Goal: Book appointment/travel/reservation

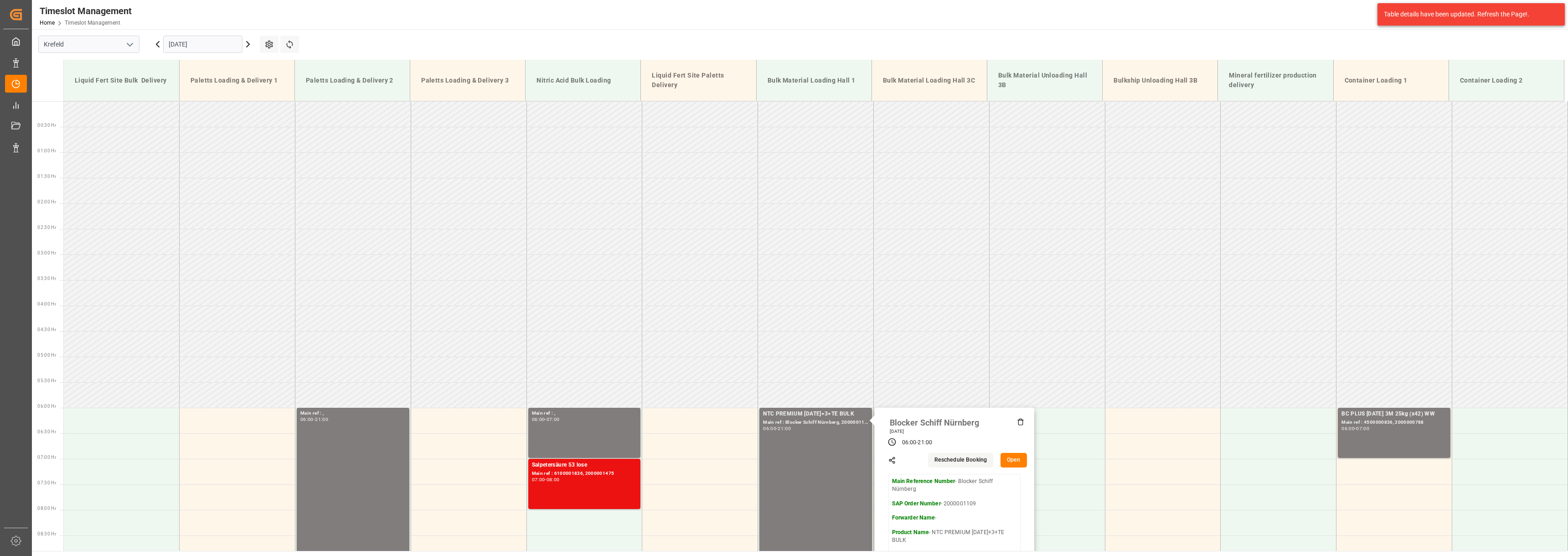
scroll to position [222, 0]
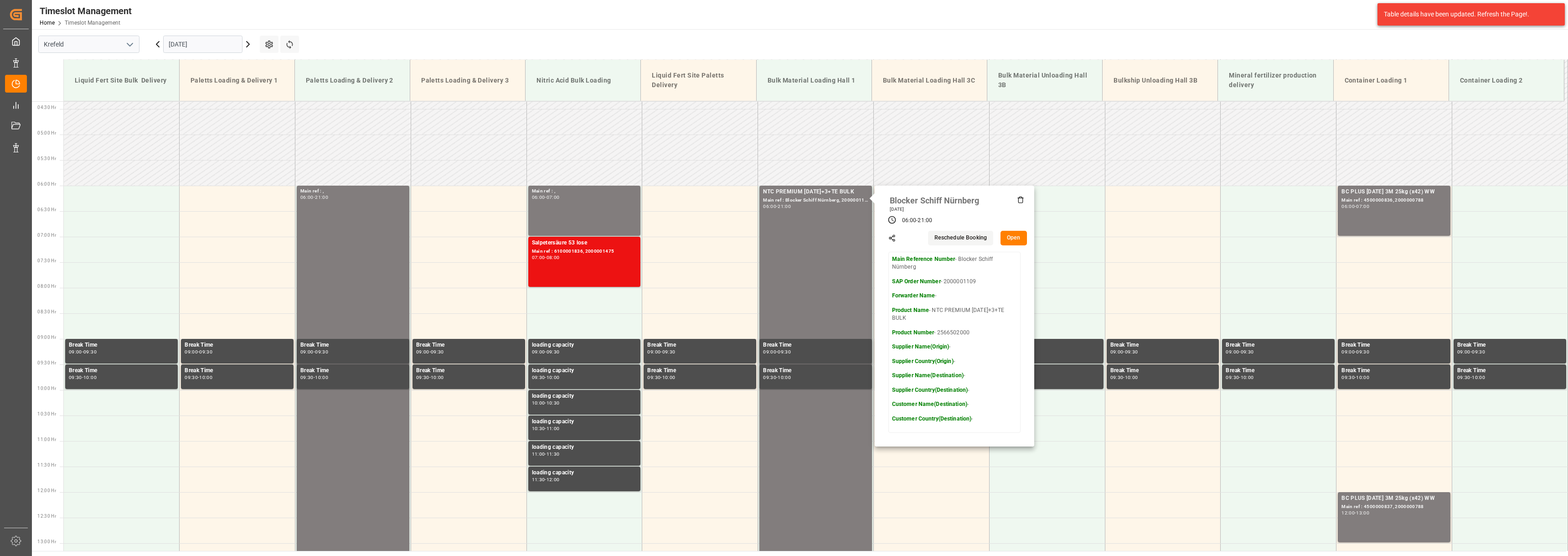
click at [748, 19] on div "Timeslot Management Home Timeslot Management Compo Expert 0 Notifications Only …" at bounding box center [797, 15] width 1542 height 29
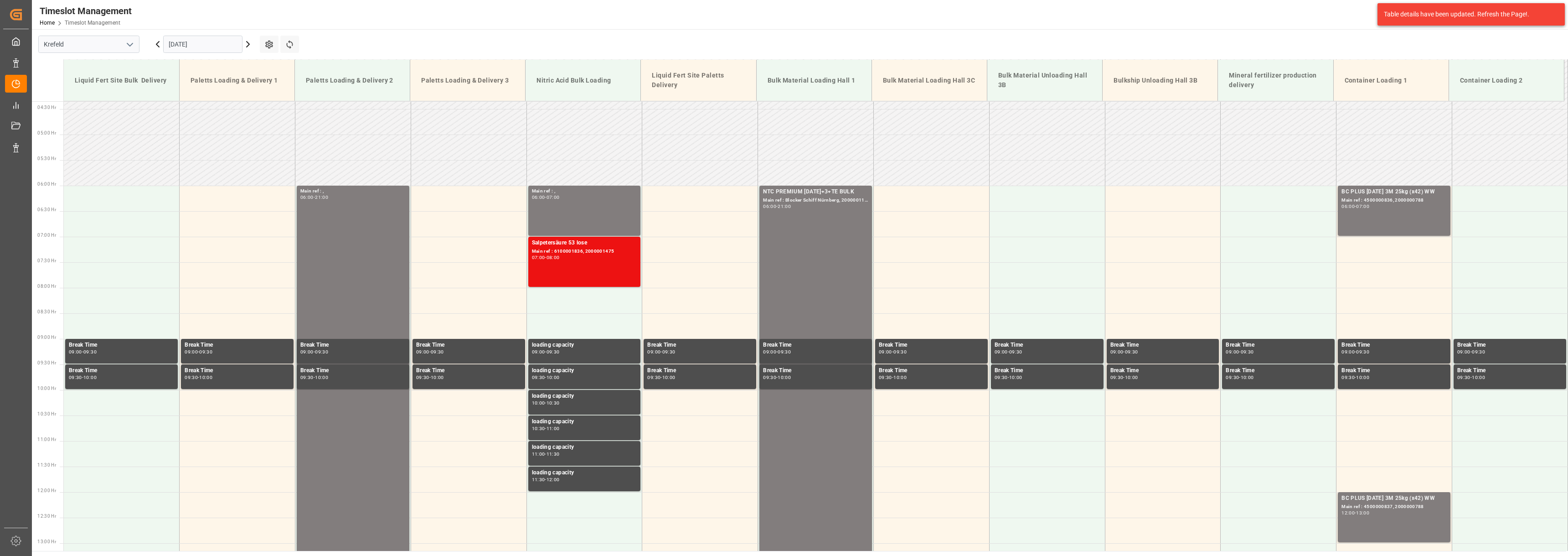
click at [154, 45] on icon at bounding box center [158, 44] width 11 height 11
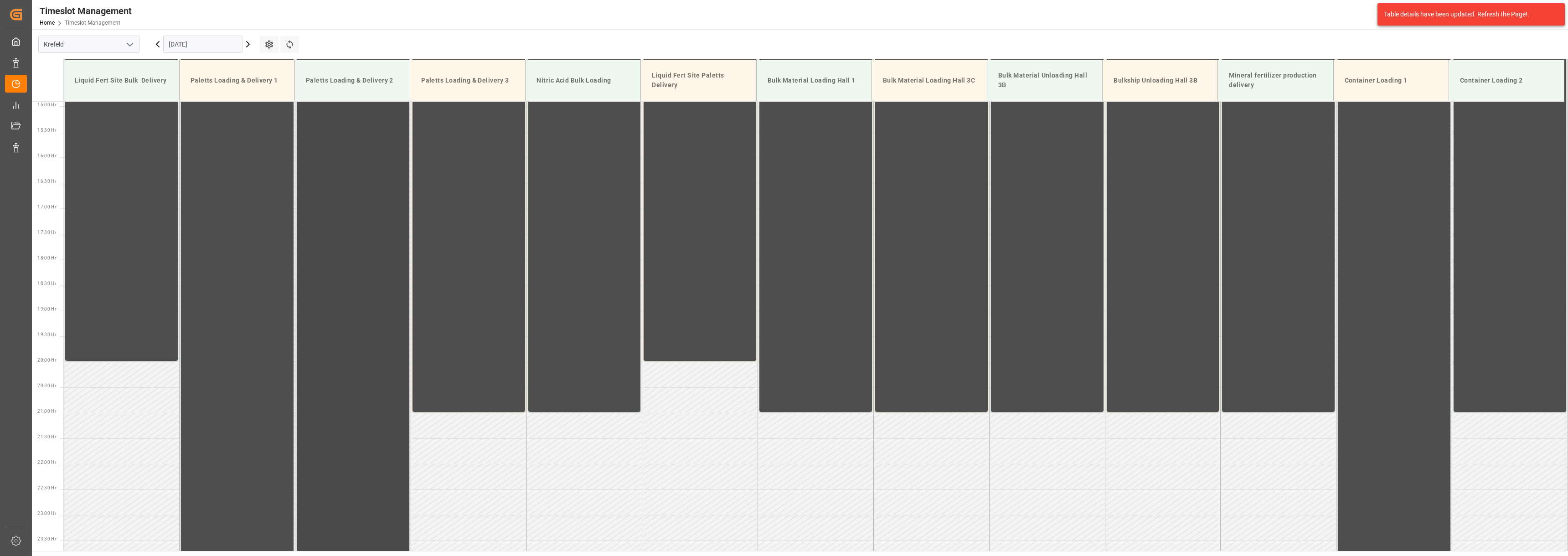
scroll to position [770, 0]
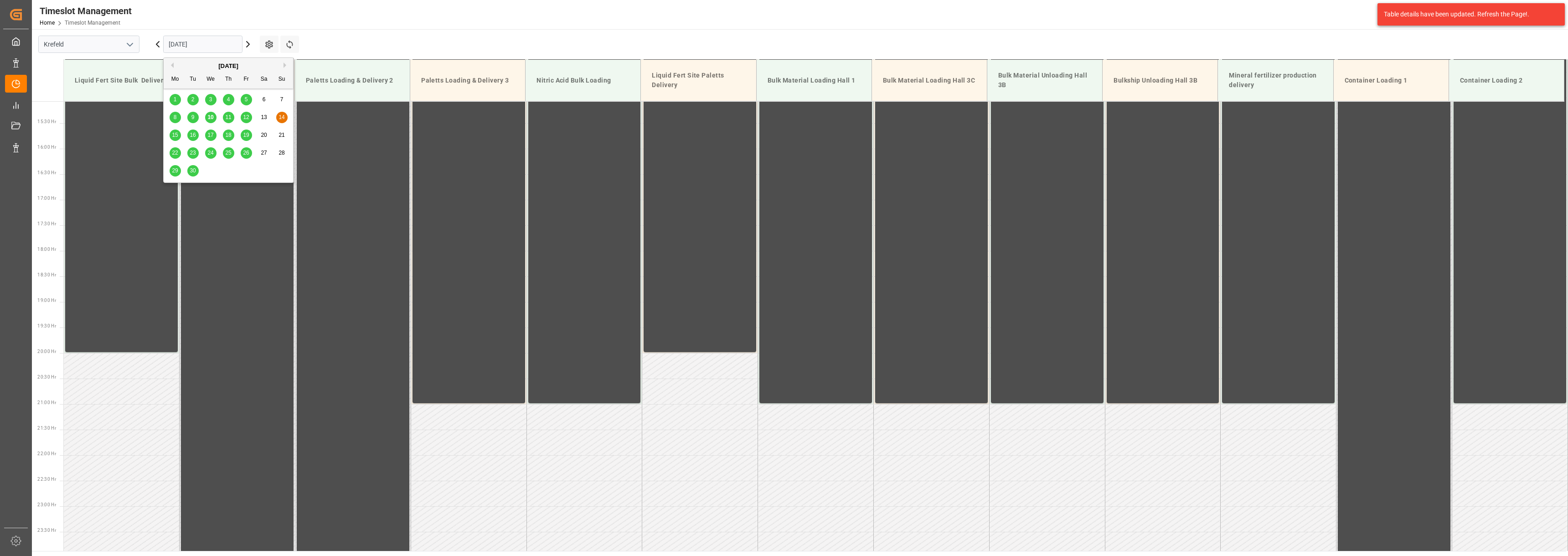
click at [208, 48] on input "[DATE]" at bounding box center [203, 44] width 79 height 17
click at [210, 115] on span "10" at bounding box center [211, 117] width 6 height 6
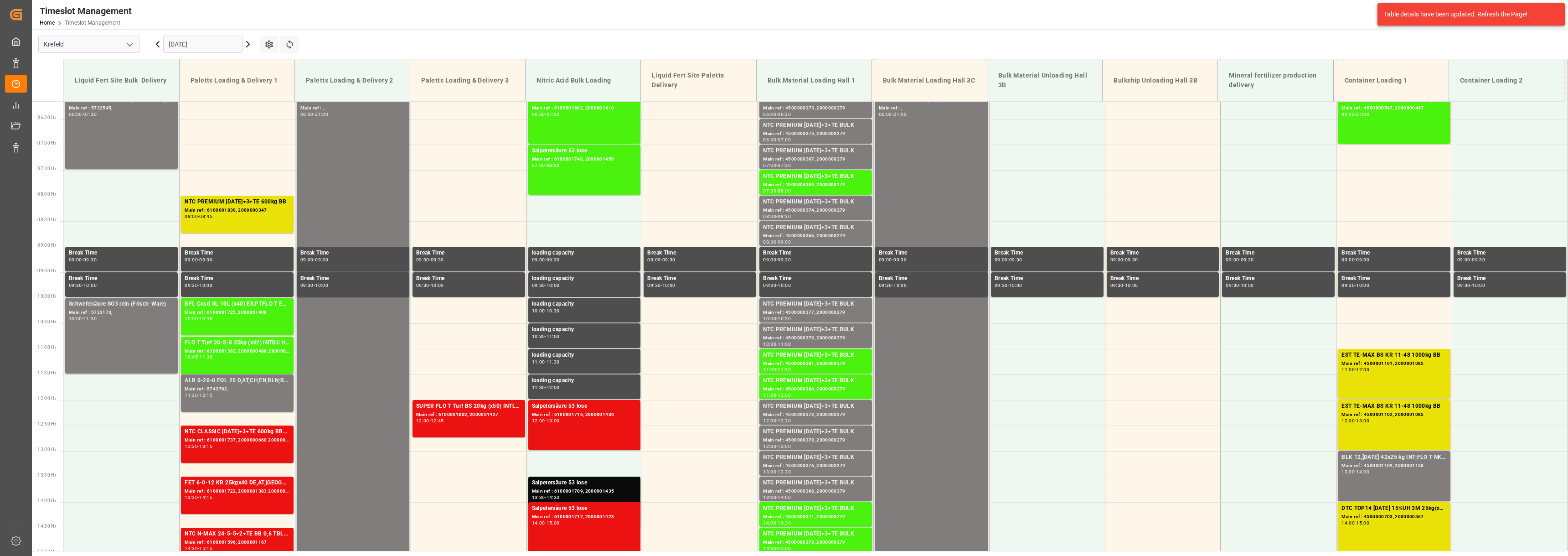
scroll to position [314, 0]
click at [158, 45] on icon at bounding box center [158, 44] width 2 height 5
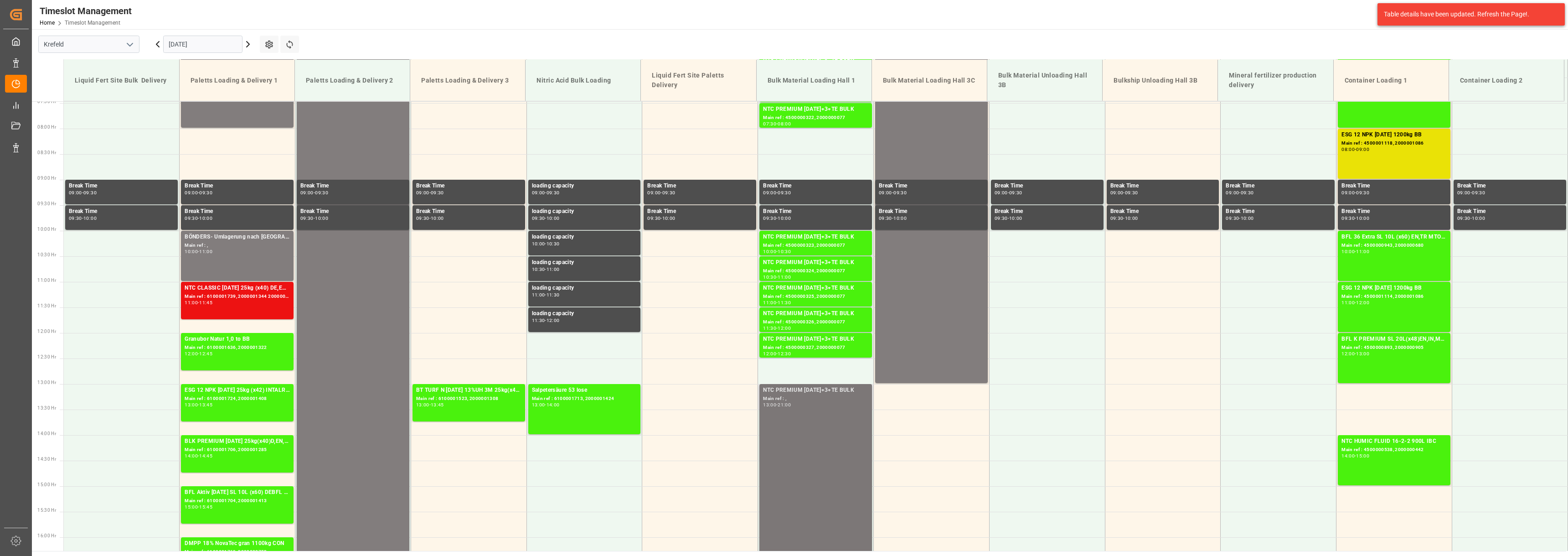
scroll to position [359, 0]
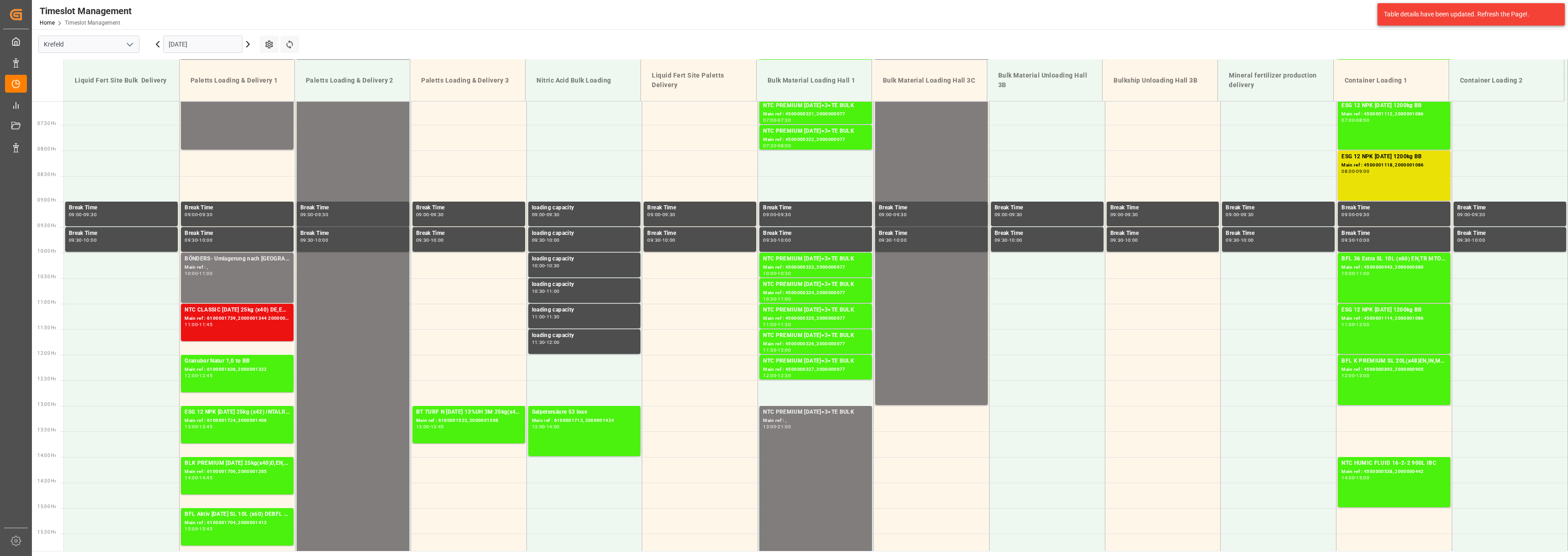
click at [248, 42] on icon at bounding box center [248, 44] width 11 height 11
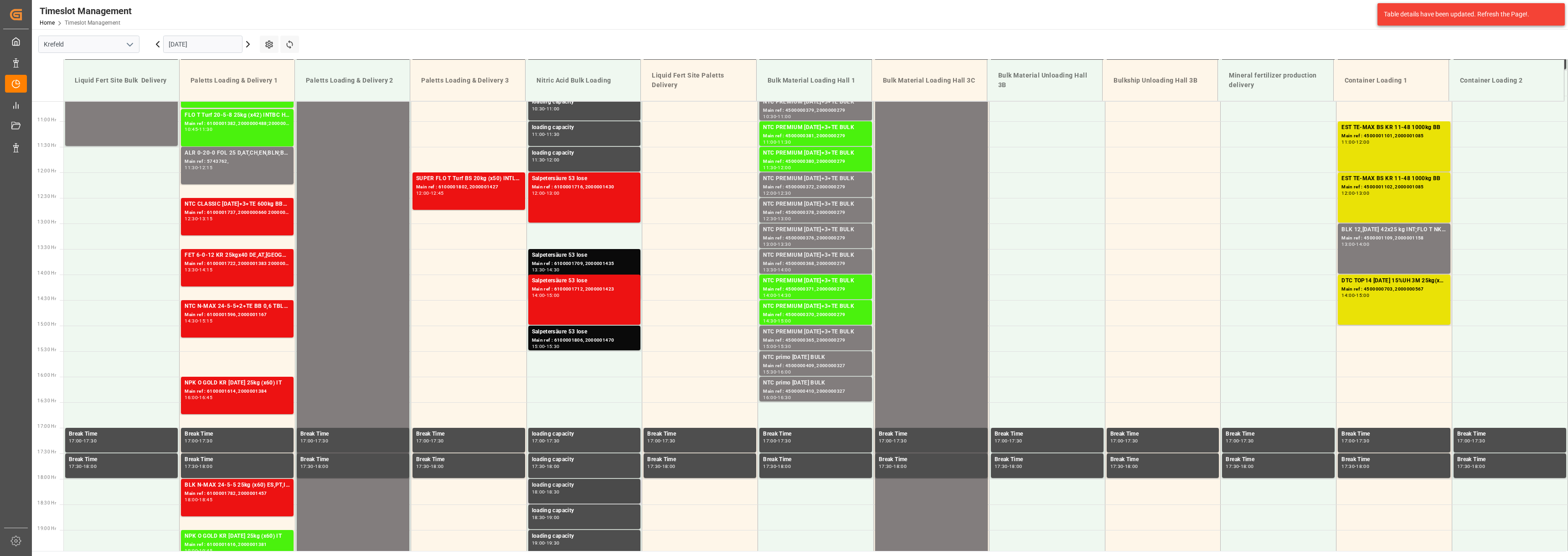
scroll to position [588, 0]
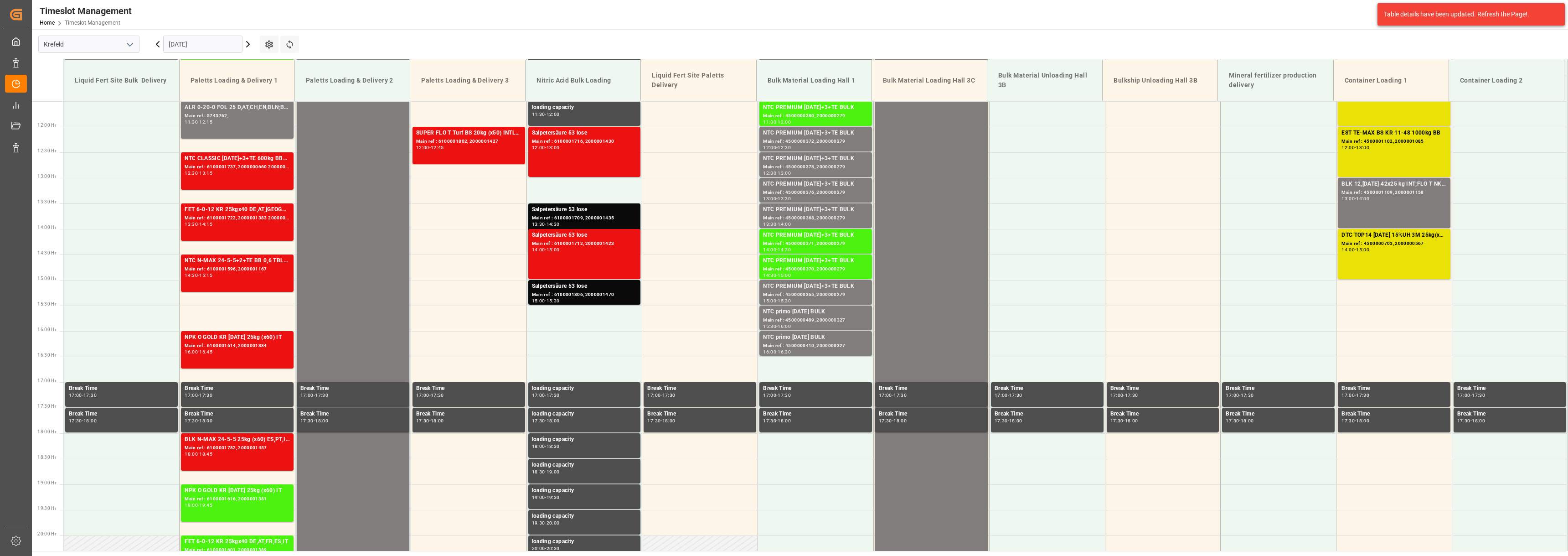
click at [247, 45] on icon at bounding box center [248, 44] width 11 height 11
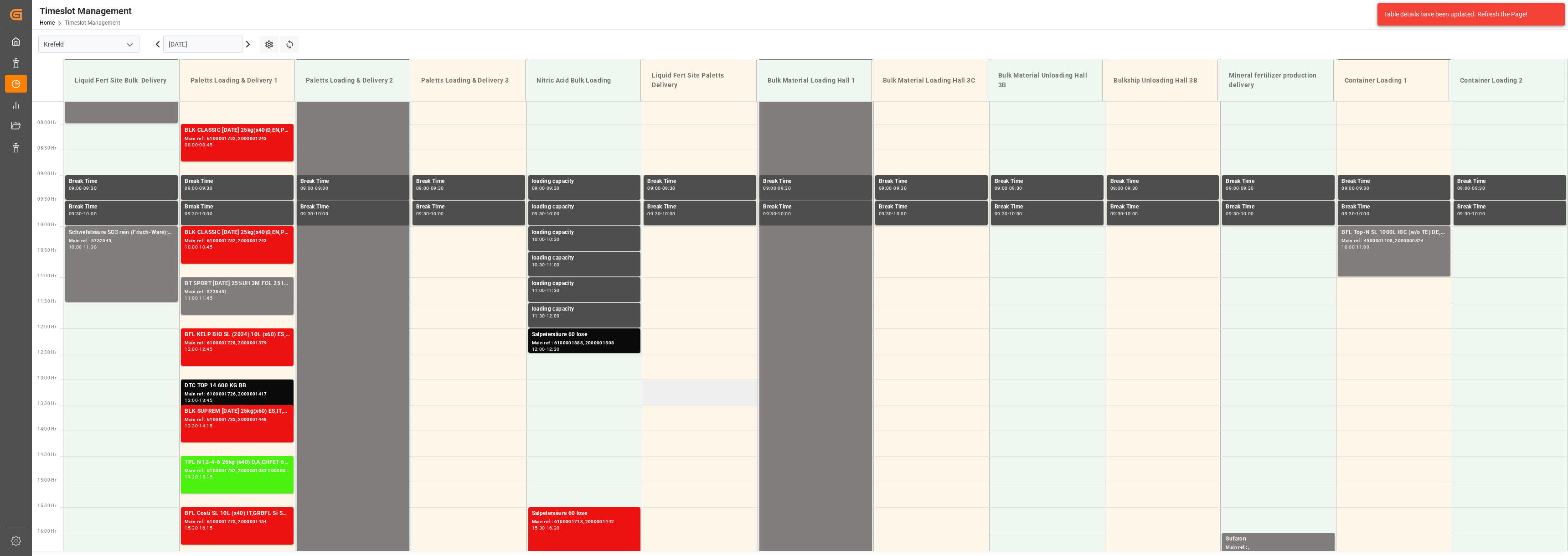
scroll to position [359, 0]
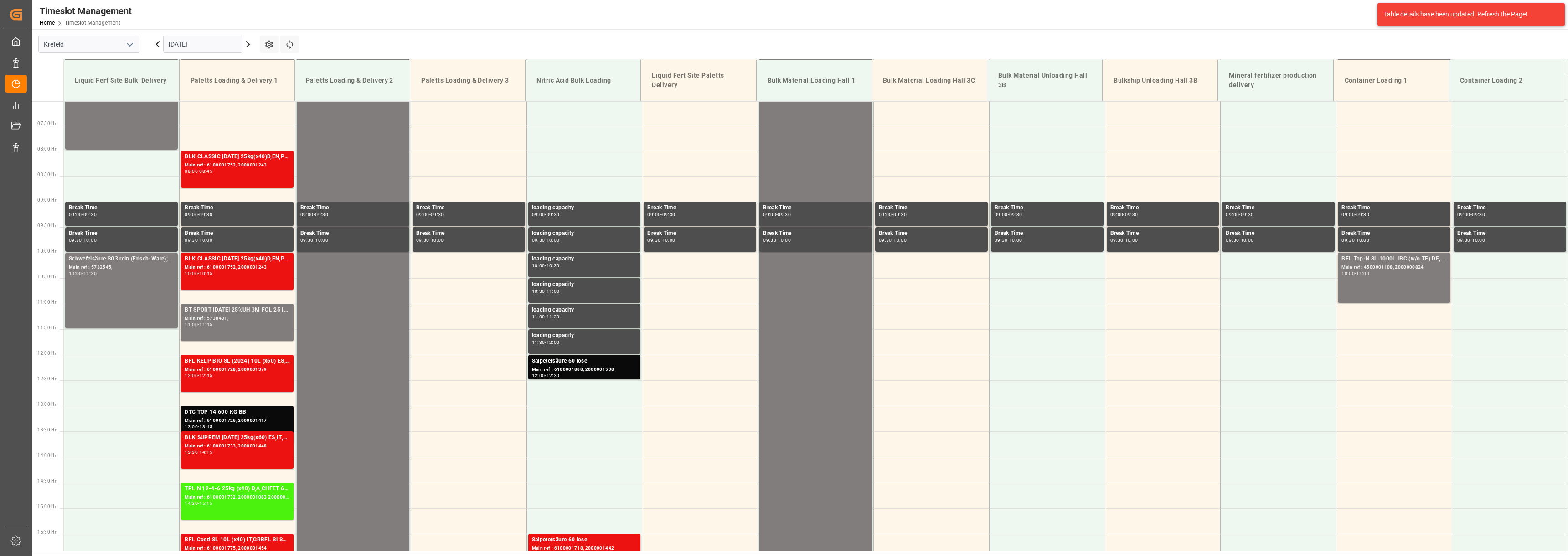
click at [250, 43] on icon at bounding box center [248, 44] width 11 height 11
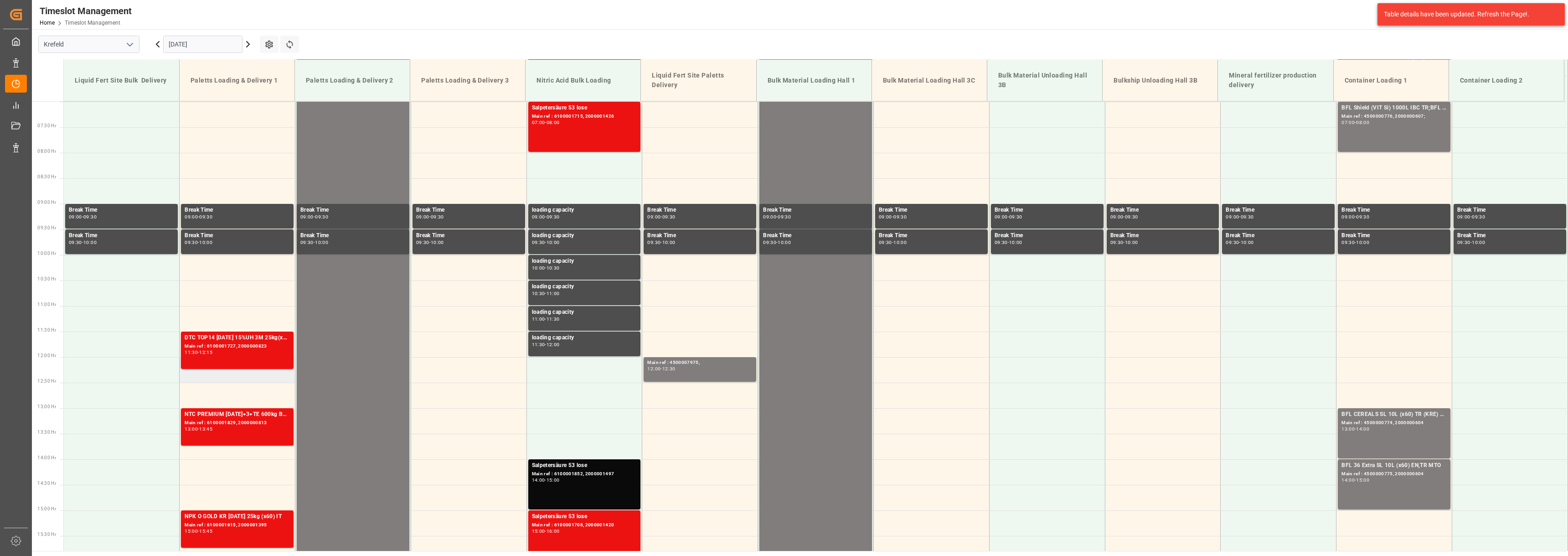
scroll to position [314, 0]
